Goal: Task Accomplishment & Management: Manage account settings

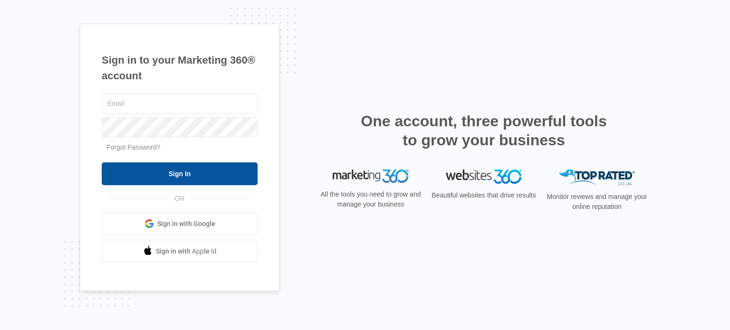
type input "[EMAIL_ADDRESS][DOMAIN_NAME]"
click at [135, 173] on input "Sign In" at bounding box center [180, 173] width 156 height 23
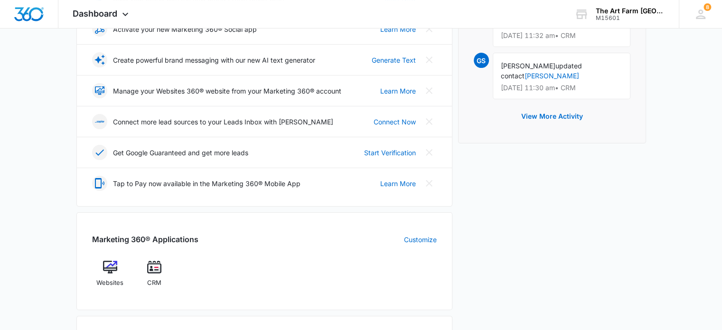
scroll to position [196, 0]
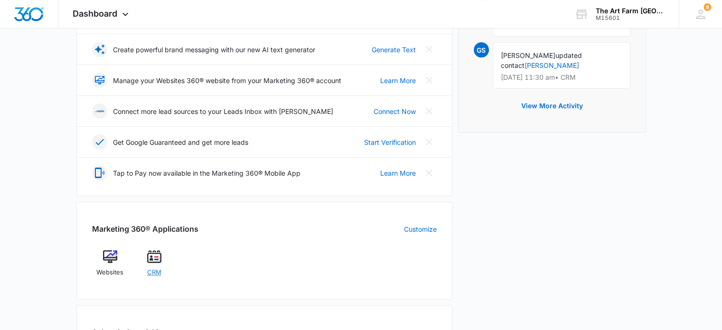
click at [153, 262] on img at bounding box center [154, 257] width 14 height 14
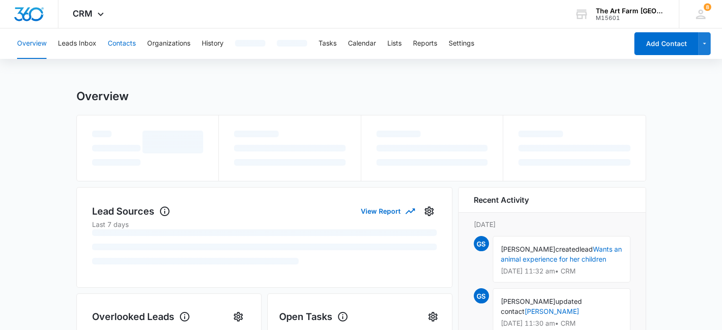
click at [127, 42] on button "Contacts" at bounding box center [122, 43] width 28 height 30
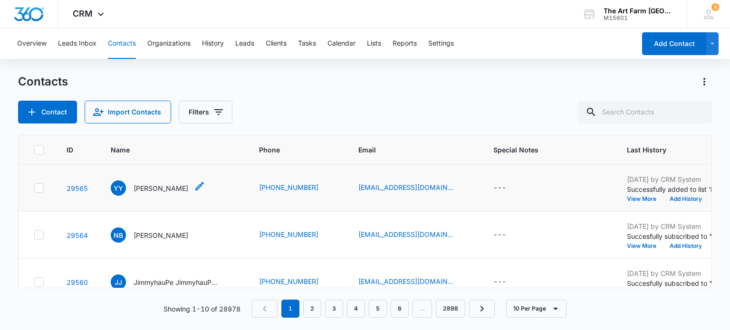
click at [161, 182] on div "YY Yael Yardeni" at bounding box center [149, 187] width 77 height 15
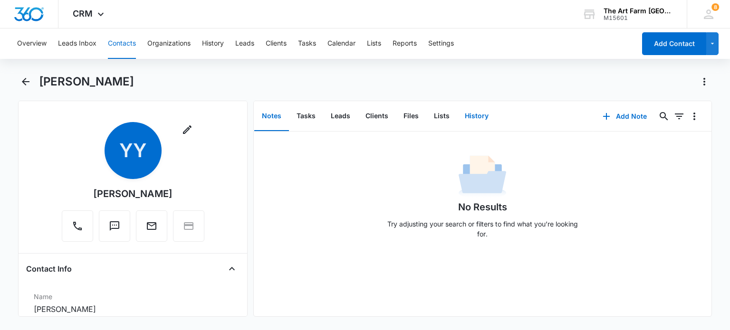
click at [466, 115] on button "History" at bounding box center [476, 116] width 39 height 29
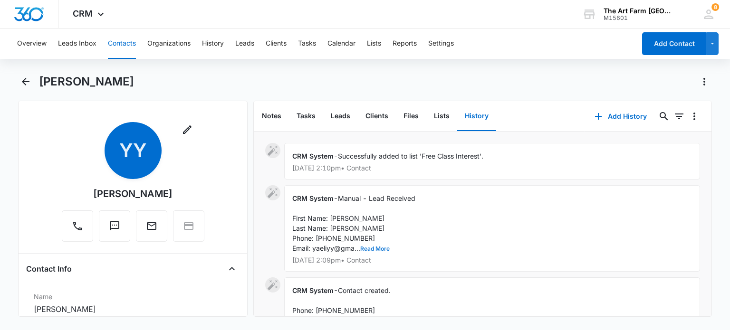
click at [384, 248] on button "Read More" at bounding box center [374, 249] width 29 height 6
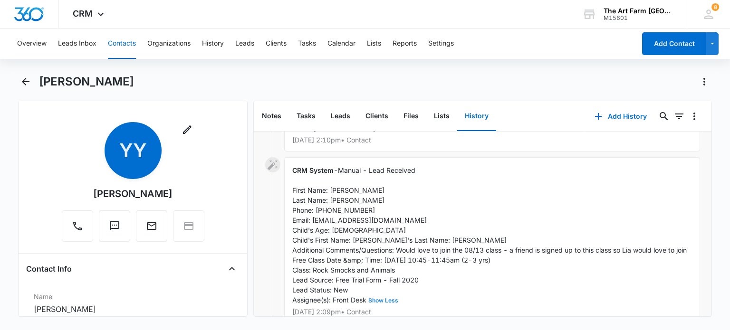
scroll to position [28, 0]
click at [28, 84] on icon "Back" at bounding box center [25, 81] width 11 height 11
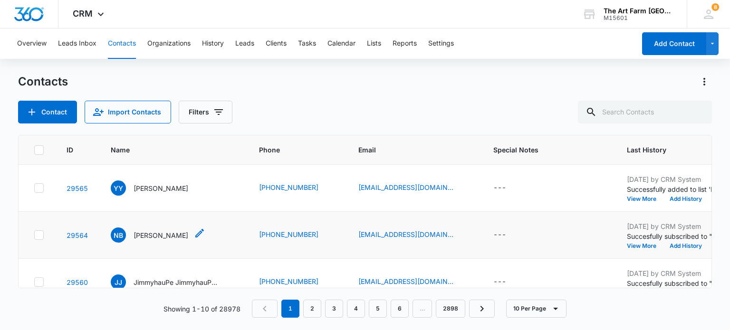
click at [163, 234] on p "Nimrat Brar" at bounding box center [160, 235] width 55 height 10
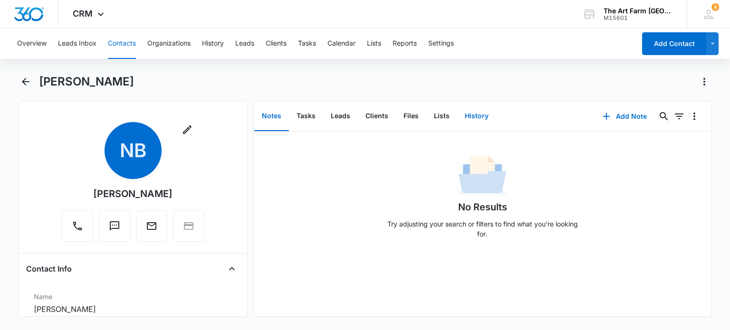
click at [469, 120] on button "History" at bounding box center [476, 116] width 39 height 29
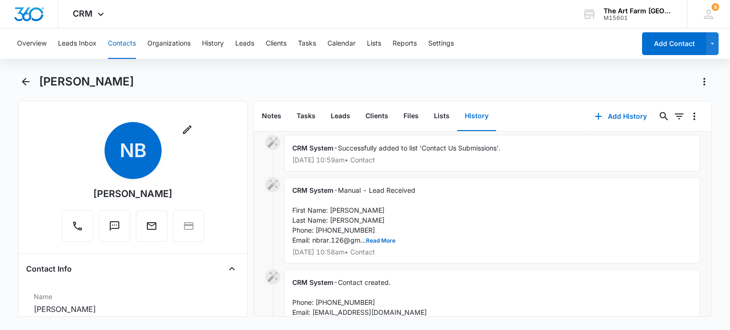
scroll to position [93, 0]
click at [375, 242] on button "Read More" at bounding box center [380, 240] width 29 height 6
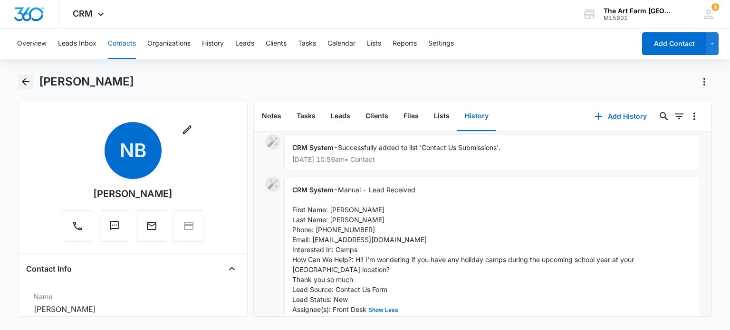
click at [27, 84] on icon "Back" at bounding box center [25, 81] width 11 height 11
